Goal: Task Accomplishment & Management: Use online tool/utility

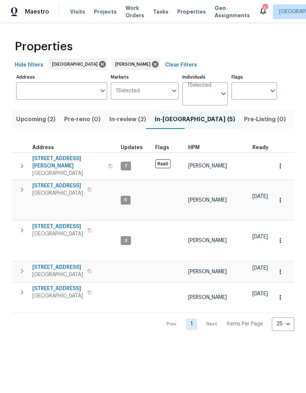
click at [21, 226] on icon "button" at bounding box center [22, 230] width 9 height 9
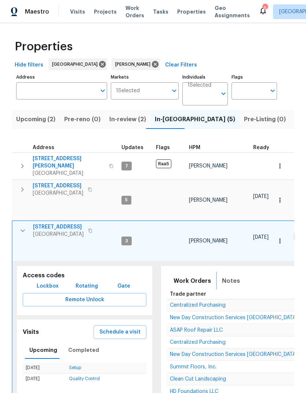
click at [225, 276] on span "Notes" at bounding box center [231, 281] width 18 height 10
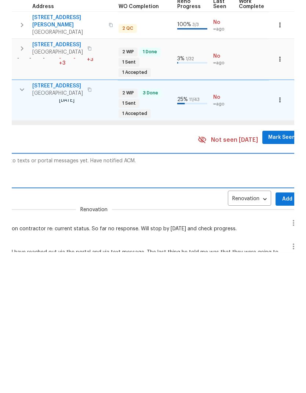
scroll to position [6, 279]
type textarea "Still no activity from foundation vendor. No truly to texts or portal messages …"
click at [281, 335] on span "Add" at bounding box center [287, 339] width 12 height 9
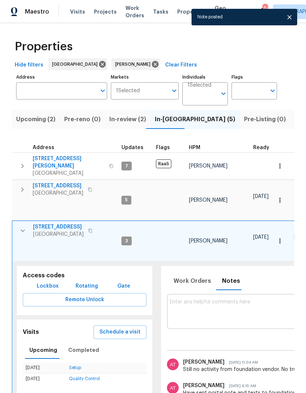
scroll to position [6, 0]
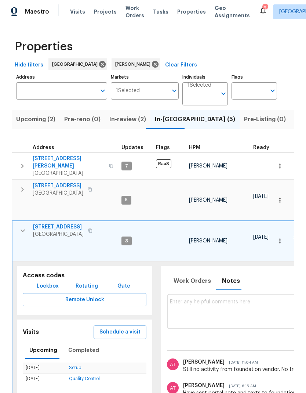
click at [24, 226] on icon "button" at bounding box center [22, 230] width 9 height 9
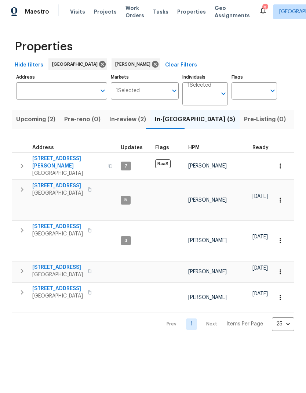
scroll to position [0, 0]
click at [23, 185] on icon "button" at bounding box center [22, 189] width 9 height 9
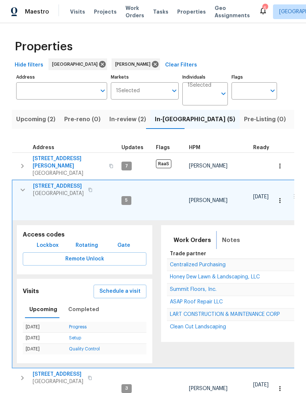
click at [228, 235] on span "Notes" at bounding box center [231, 240] width 18 height 10
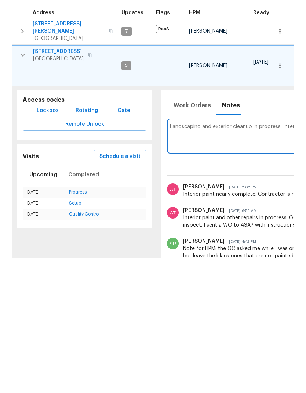
scroll to position [6, 147]
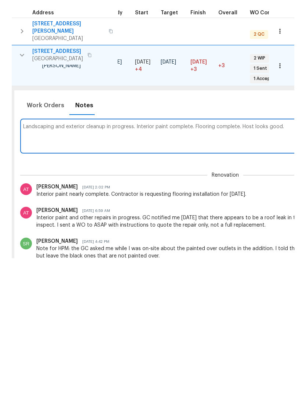
click at [251, 258] on textarea "Landscaping and exterior cleanup in progress. Interior paint complete. Flooring…" at bounding box center [225, 270] width 404 height 25
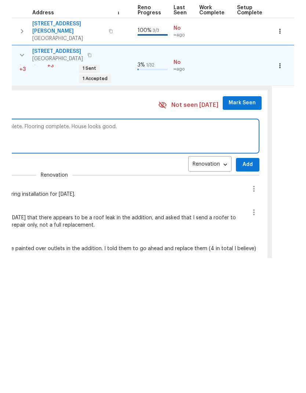
scroll to position [1, 318]
type textarea "Landscaping and exterior cleanup in progress. Interior paint complete. Flooring…"
click at [245, 295] on span "Add" at bounding box center [248, 299] width 12 height 9
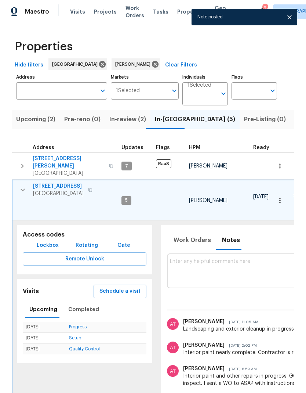
scroll to position [6, 0]
click at [25, 185] on icon "button" at bounding box center [22, 189] width 9 height 9
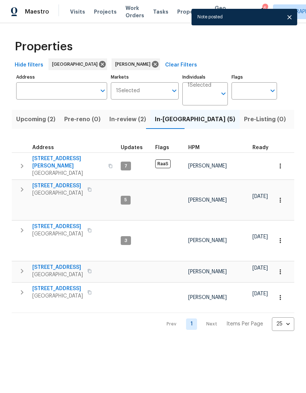
scroll to position [0, 0]
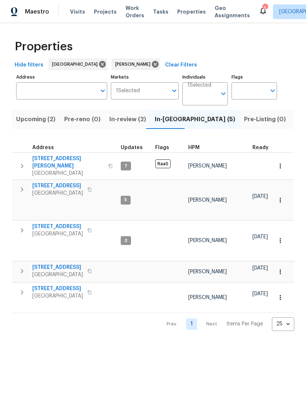
click at [23, 266] on icon "button" at bounding box center [22, 270] width 9 height 9
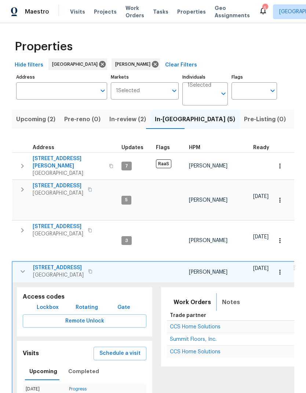
click at [225, 297] on span "Notes" at bounding box center [231, 302] width 18 height 10
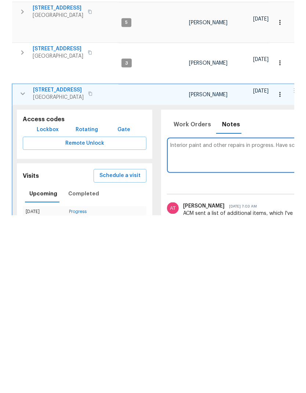
scroll to position [6, 160]
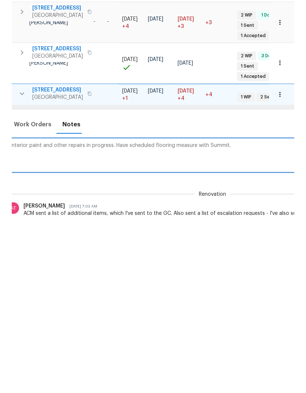
type textarea "Interior paint and other repairs in progress. Have scheduled flooring measure w…"
click at [262, 355] on div "Renovation RENOVATION ​ Add" at bounding box center [212, 362] width 410 height 14
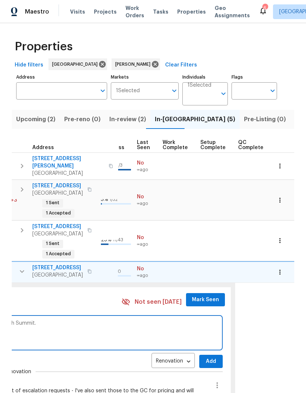
scroll to position [0, 351]
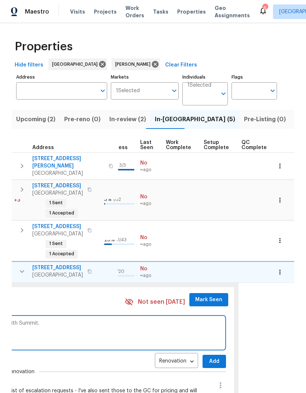
click at [210, 357] on span "Add" at bounding box center [214, 361] width 12 height 9
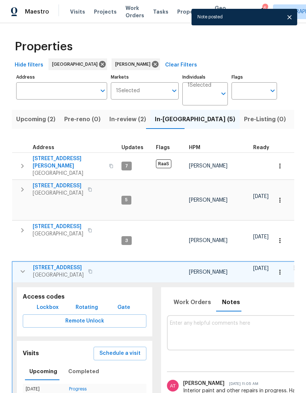
scroll to position [6, 0]
click at [18, 267] on icon "button" at bounding box center [22, 271] width 9 height 9
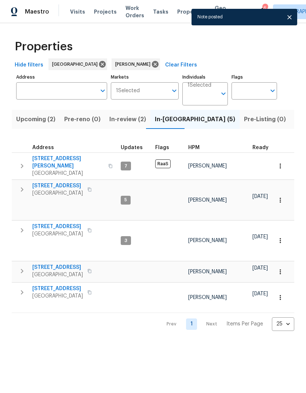
scroll to position [0, 0]
